Goal: Transaction & Acquisition: Purchase product/service

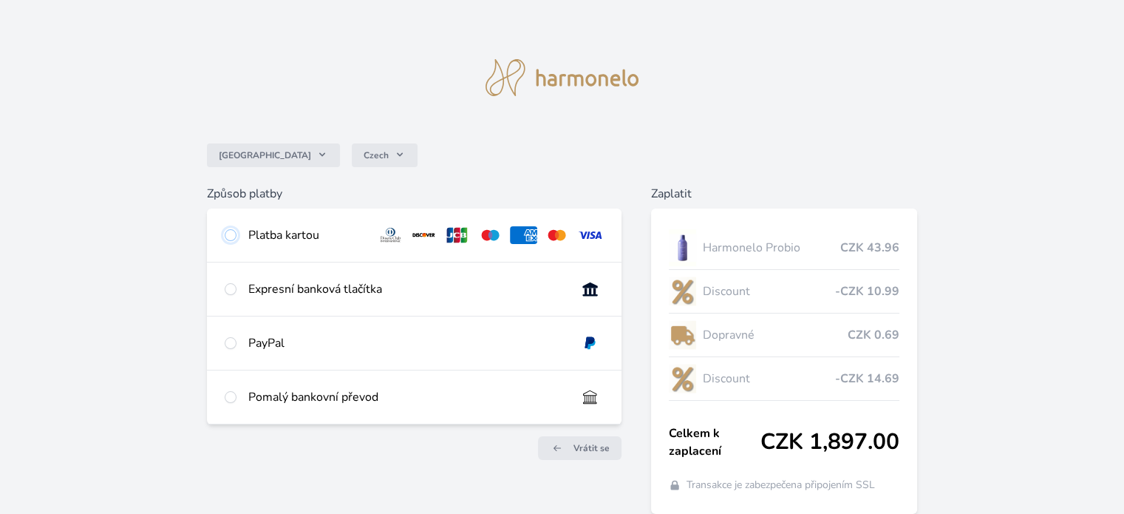
click at [227, 236] on input "radio" at bounding box center [231, 235] width 12 height 12
radio input "true"
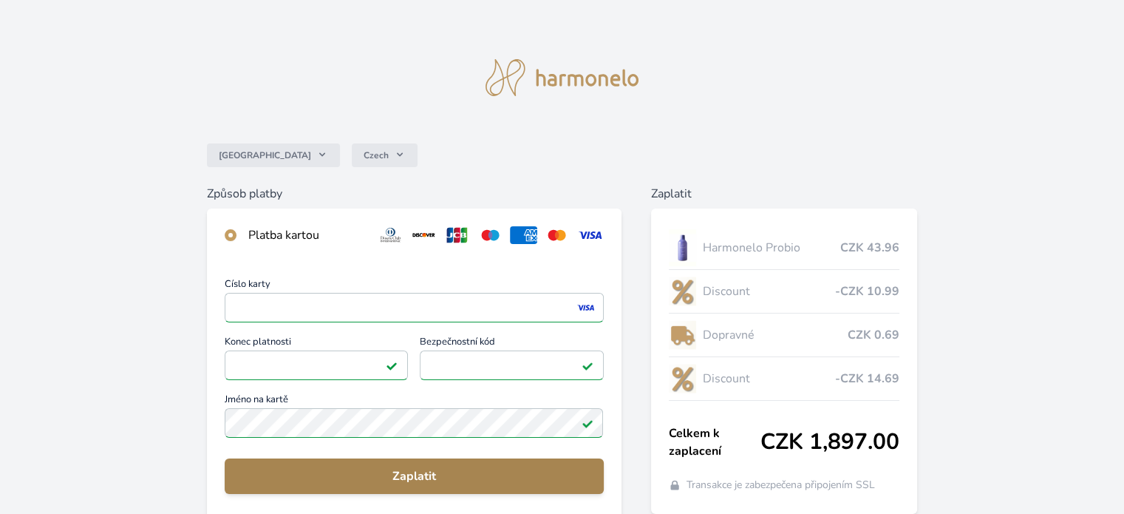
click at [392, 478] on span "Zaplatit" at bounding box center [413, 476] width 355 height 18
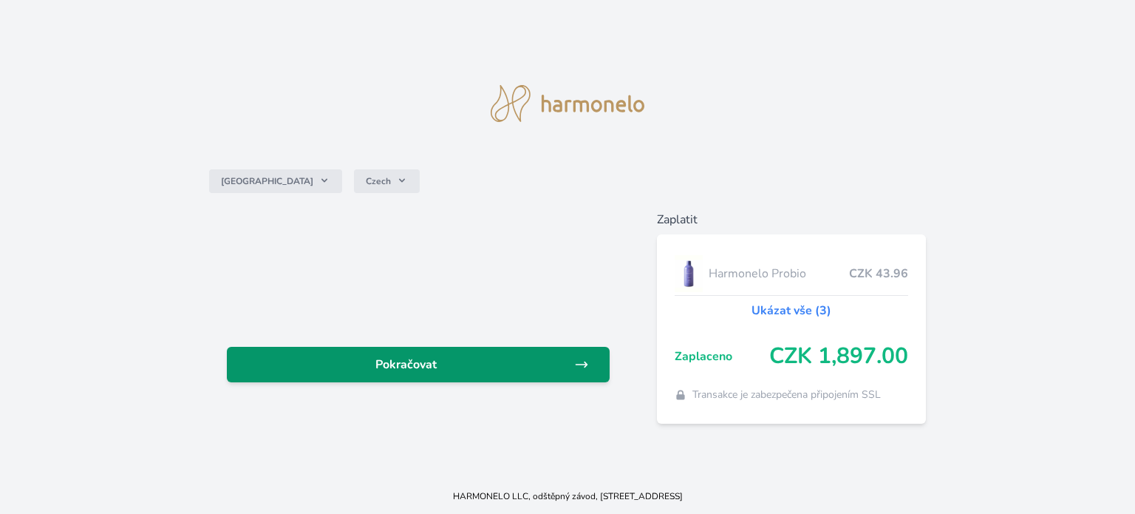
click at [426, 373] on link "Pokračovat" at bounding box center [418, 364] width 383 height 35
